Goal: Task Accomplishment & Management: Manage account settings

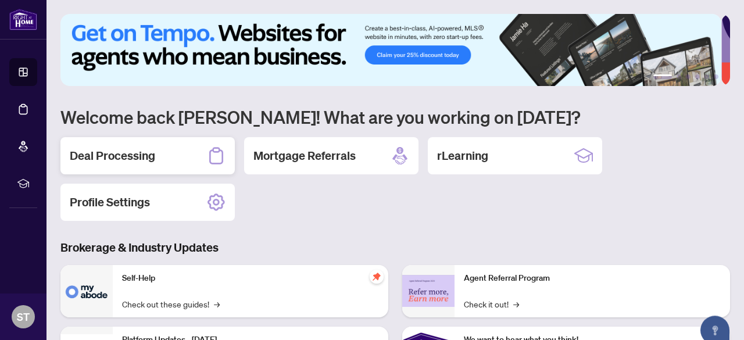
click at [144, 153] on h2 "Deal Processing" at bounding box center [112, 156] width 85 height 16
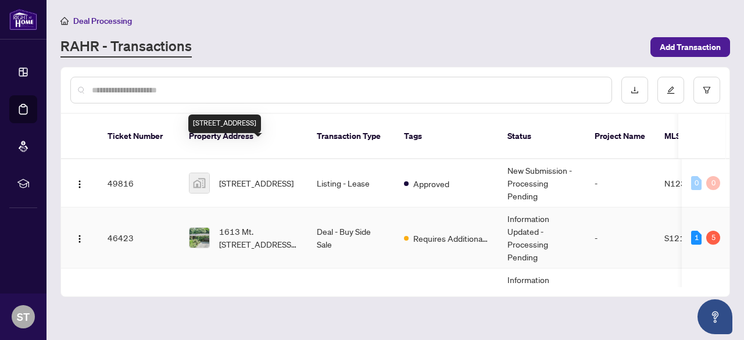
scroll to position [58, 0]
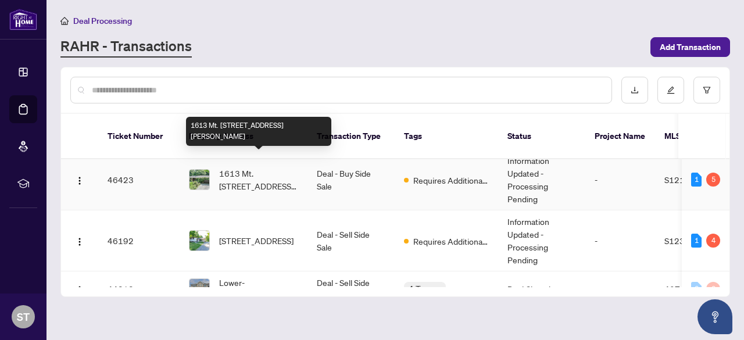
click at [253, 167] on span "1613 Mt. [STREET_ADDRESS][PERSON_NAME]" at bounding box center [258, 180] width 79 height 26
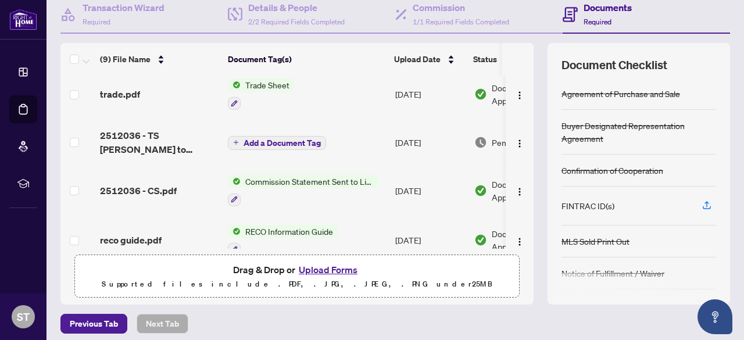
scroll to position [98, 0]
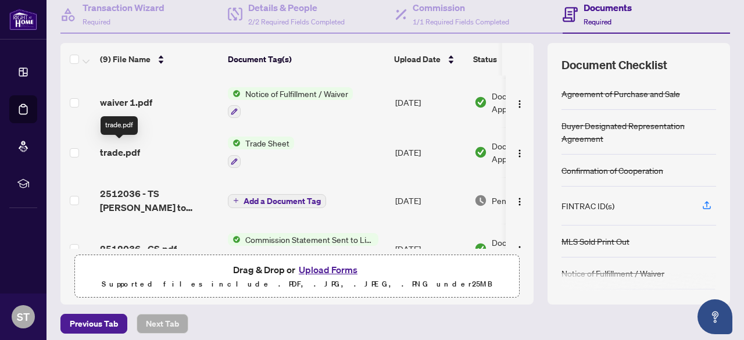
click at [134, 150] on span "trade.pdf" at bounding box center [120, 152] width 40 height 14
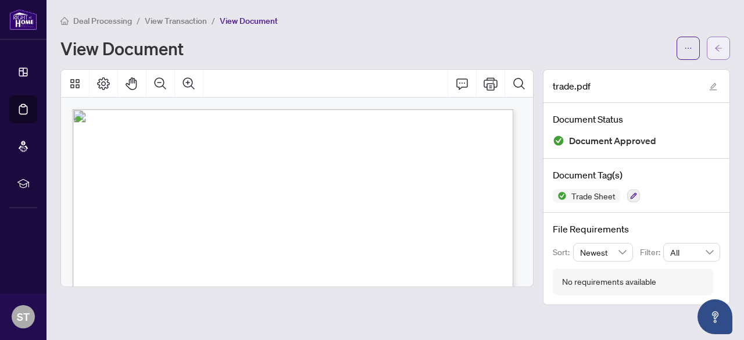
click at [717, 49] on icon "arrow-left" at bounding box center [718, 48] width 7 height 6
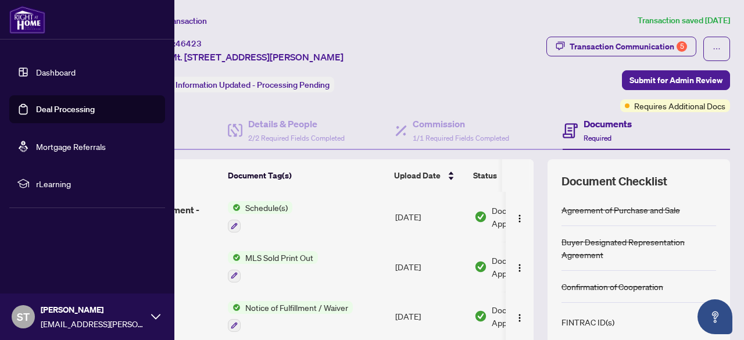
click at [52, 74] on link "Dashboard" at bounding box center [56, 72] width 40 height 10
